Goal: Find contact information: Find contact information

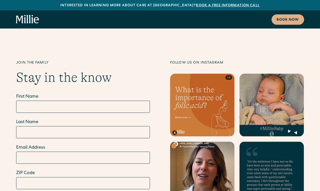
scroll to position [2880, 0]
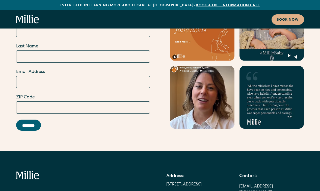
drag, startPoint x: 142, startPoint y: 131, endPoint x: 206, endPoint y: 143, distance: 64.5
copy div "[STREET_ADDRESS]"
drag, startPoint x: 227, startPoint y: 130, endPoint x: 265, endPoint y: 160, distance: 49.3
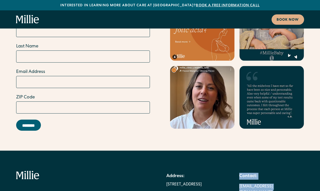
copy div "Contact: sanjosesupport@millieclinic.com Tel: (408) 762-5855 Fax: (408) 337-2107"
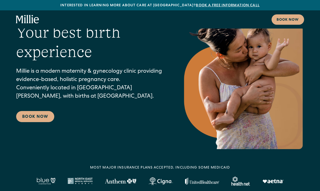
scroll to position [0, 0]
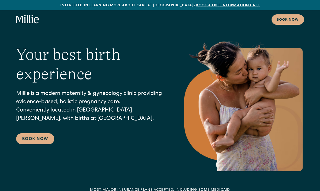
click at [181, 47] on div "Your best birth experience Millie is a modern maternity & gynecology clinic pro…" at bounding box center [160, 102] width 288 height 137
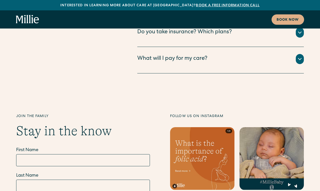
scroll to position [2877, 0]
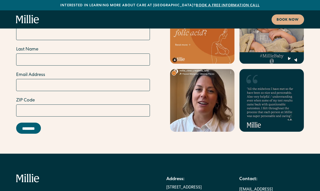
click at [166, 185] on div "[STREET_ADDRESS]" at bounding box center [183, 188] width 35 height 6
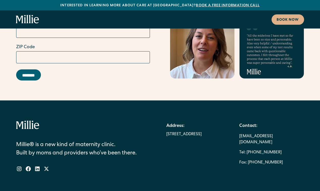
scroll to position [2943, 0]
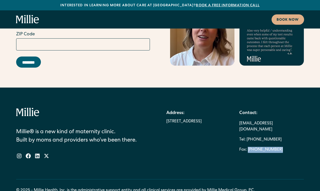
drag, startPoint x: 267, startPoint y: 92, endPoint x: 238, endPoint y: 93, distance: 28.8
click at [239, 108] on div "Contact: sanjosesupport@millieclinic.com Tel: (408) 762-5855 Fax: (408) 337-2107" at bounding box center [271, 131] width 65 height 47
copy link "(408) 337-2107"
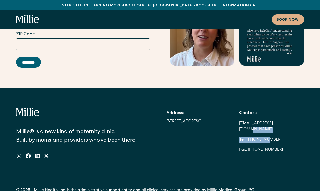
drag, startPoint x: 265, startPoint y: 82, endPoint x: 253, endPoint y: 81, distance: 11.9
click at [253, 108] on div "Contact: sanjosesupport@millieclinic.com Tel: (408) 762-5855 Fax: (408) 337-2107" at bounding box center [271, 131] width 65 height 47
click at [269, 108] on div "Contact: sanjosesupport@millieclinic.com Tel: (408) 762-5855 Fax: (408) 337-2107" at bounding box center [271, 131] width 65 height 47
drag, startPoint x: 265, startPoint y: 82, endPoint x: 237, endPoint y: 82, distance: 28.5
click at [239, 108] on div "Contact: sanjosesupport@millieclinic.com Tel: (408) 762-5855 Fax: (408) 337-2107" at bounding box center [271, 131] width 65 height 47
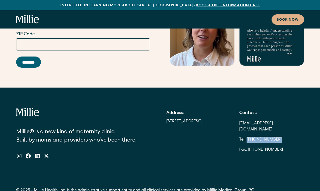
copy link "(408) 762-5855"
drag, startPoint x: 290, startPoint y: 72, endPoint x: 230, endPoint y: 73, distance: 59.9
click at [239, 108] on div "Contact: sanjosesupport@millieclinic.com Tel: (408) 762-5855 Fax: (408) 337-2107" at bounding box center [271, 131] width 65 height 47
copy link "[EMAIL_ADDRESS][DOMAIN_NAME]"
click at [206, 123] on div "Millie® is a new kind of maternity clinic. Built by moms and providers who’ve b…" at bounding box center [160, 143] width 288 height 71
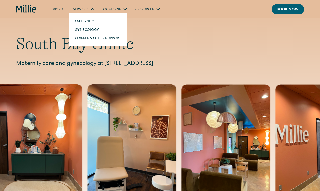
click at [93, 9] on icon at bounding box center [93, 9] width 6 height 6
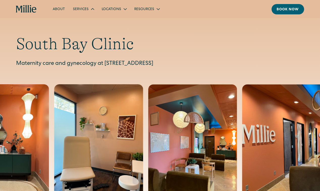
click at [91, 8] on icon at bounding box center [93, 9] width 6 height 6
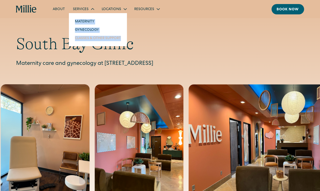
drag, startPoint x: 71, startPoint y: 17, endPoint x: 123, endPoint y: 37, distance: 55.7
click at [123, 37] on nav "Maternity Gynecology Classes & Other Support" at bounding box center [98, 29] width 58 height 33
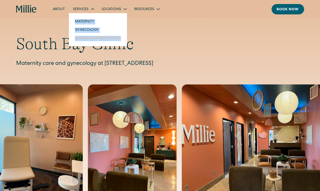
copy nav "Maternity Gynecology Classes & Other Support"
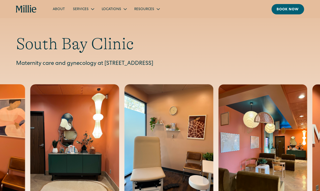
click at [154, 47] on h1 "South Bay Clinic" at bounding box center [160, 43] width 288 height 19
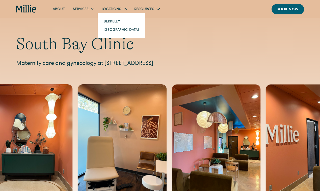
click at [116, 28] on link "[GEOGRAPHIC_DATA]" at bounding box center [121, 30] width 43 height 8
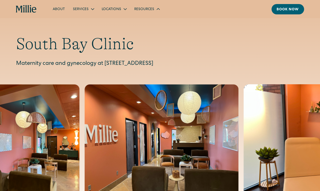
click at [157, 9] on icon at bounding box center [158, 9] width 3 height 2
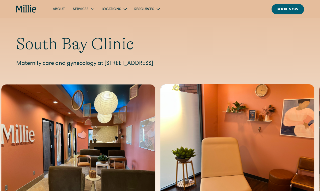
click at [188, 40] on h1 "South Bay Clinic" at bounding box center [160, 43] width 288 height 19
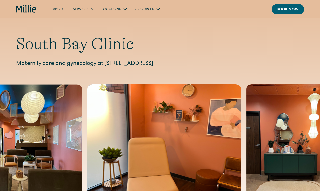
drag, startPoint x: 231, startPoint y: 60, endPoint x: 105, endPoint y: 62, distance: 126.1
click at [105, 62] on p "Maternity care and gynecology at 1471 Saratoga Ave, Suite 101, San Jose, CA 951…" at bounding box center [160, 64] width 288 height 8
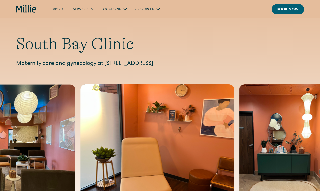
copy p "1471 Saratoga Ave, Suite 101, San Jose, CA 95129"
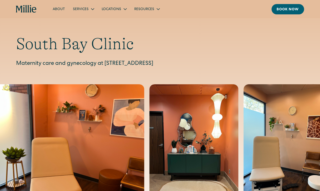
click at [183, 31] on div "South Bay Clinic Maternity care and gynecology at 1471 Saratoga Ave, Suite 101,…" at bounding box center [160, 106] width 320 height 212
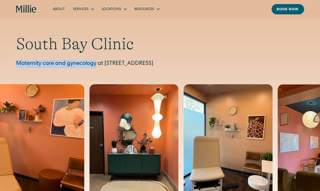
drag, startPoint x: 96, startPoint y: 63, endPoint x: 4, endPoint y: 60, distance: 92.0
click at [4, 60] on div "South Bay Clinic Maternity care and gynecology at 1471 Saratoga Ave, Suite 101,…" at bounding box center [160, 51] width 320 height 34
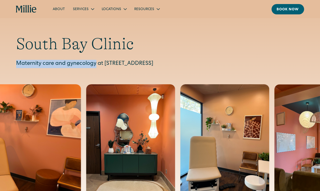
copy p "Maternity care and gynecology"
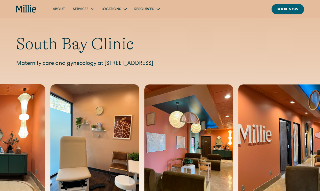
click at [200, 40] on h1 "South Bay Clinic" at bounding box center [160, 43] width 288 height 19
